Goal: Check status: Check status

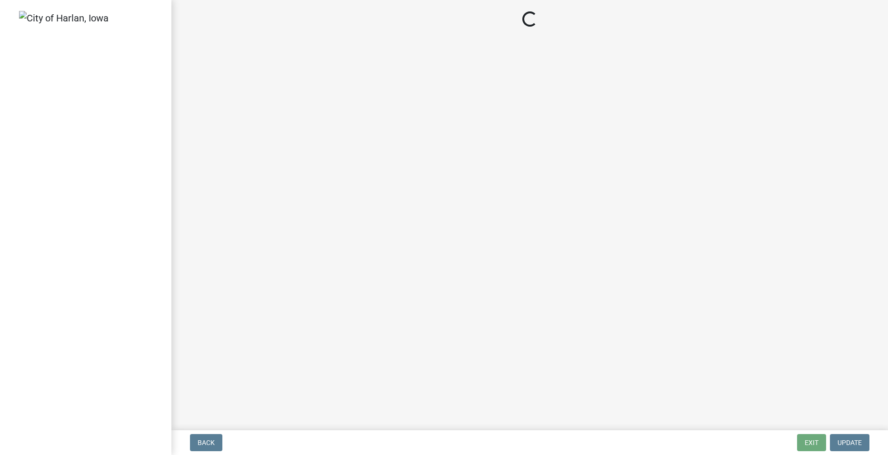
select select "3: 3"
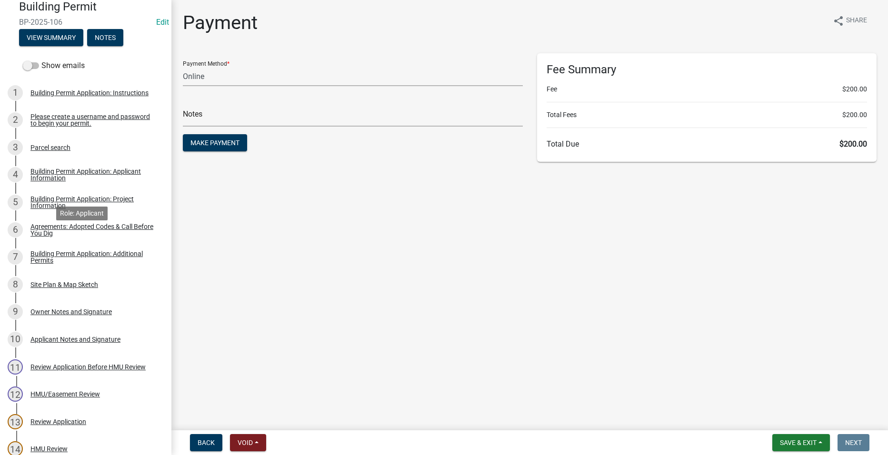
scroll to position [333, 0]
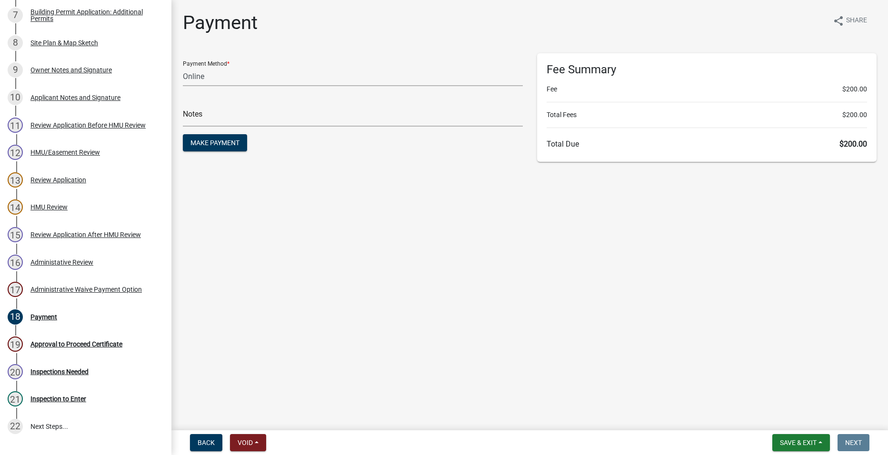
click at [113, 238] on div "Review Application After HMU Review" at bounding box center [85, 235] width 111 height 7
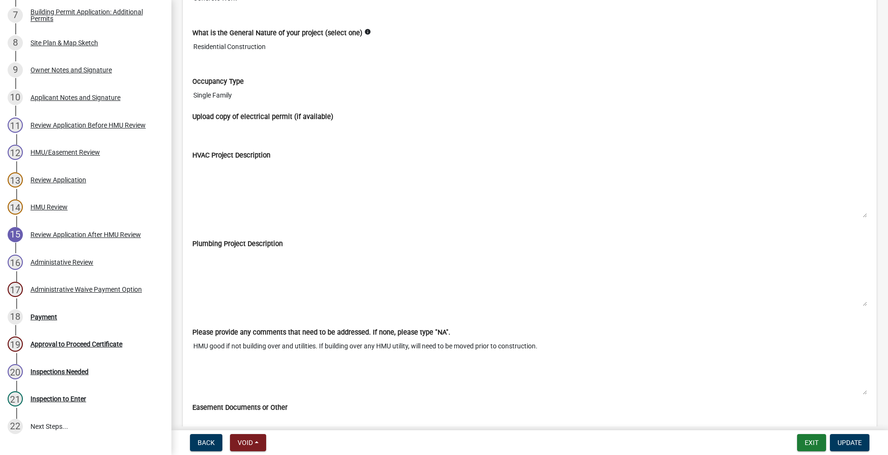
scroll to position [5776, 0]
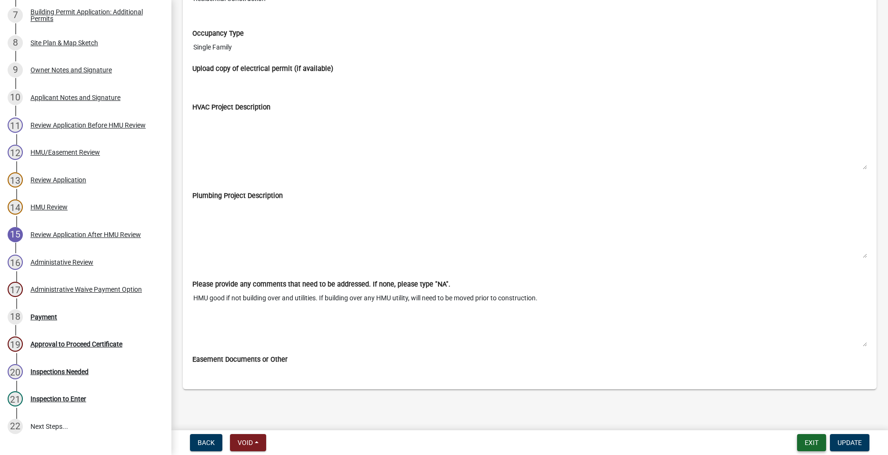
click at [815, 440] on button "Exit" at bounding box center [811, 442] width 29 height 17
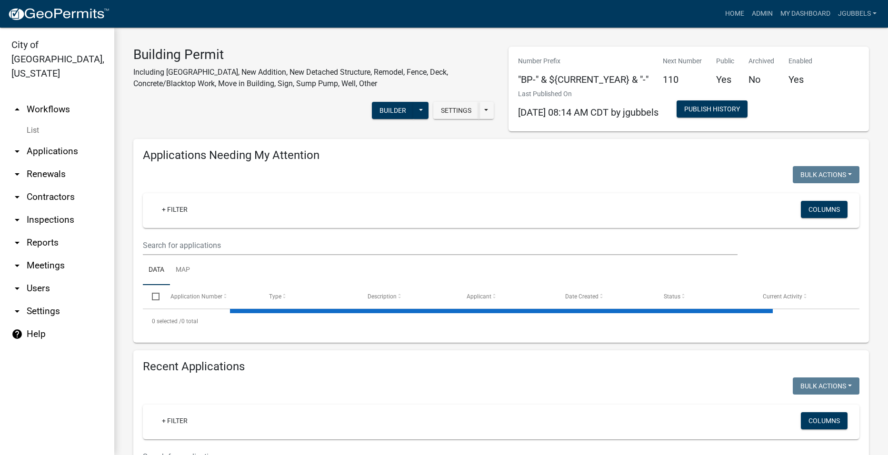
select select "2: 50"
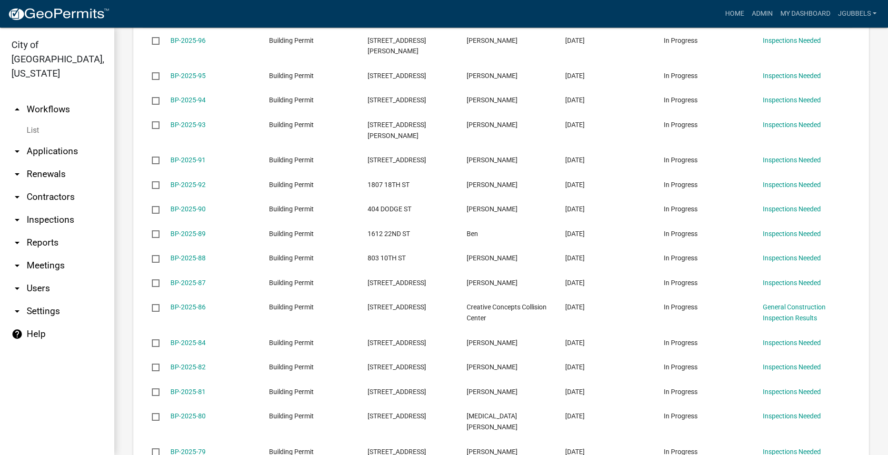
scroll to position [572, 0]
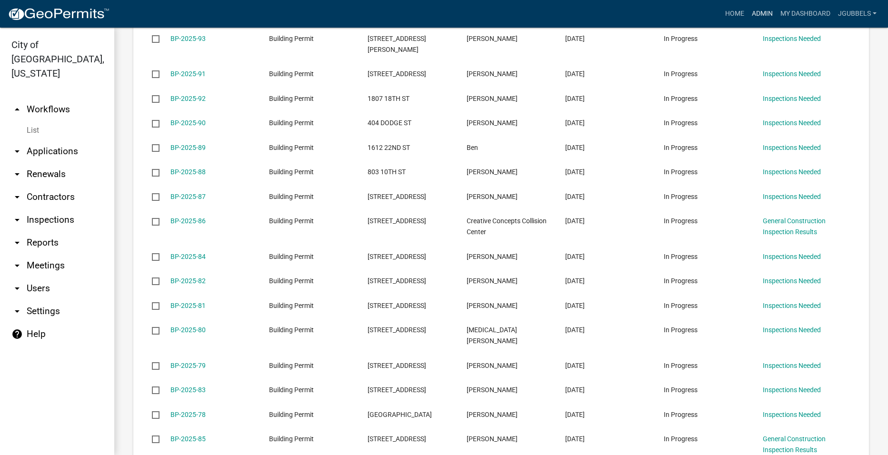
click at [767, 7] on link "Admin" at bounding box center [762, 14] width 29 height 18
